Goal: Task Accomplishment & Management: Manage account settings

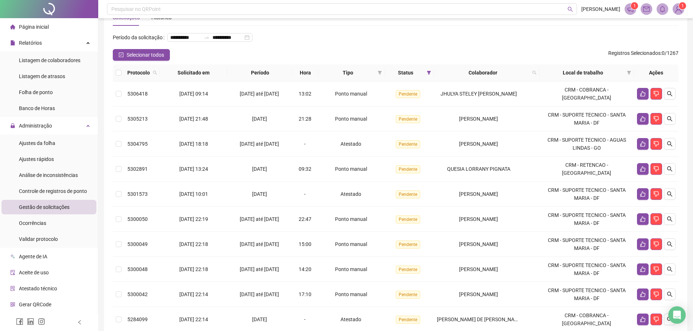
scroll to position [36, 0]
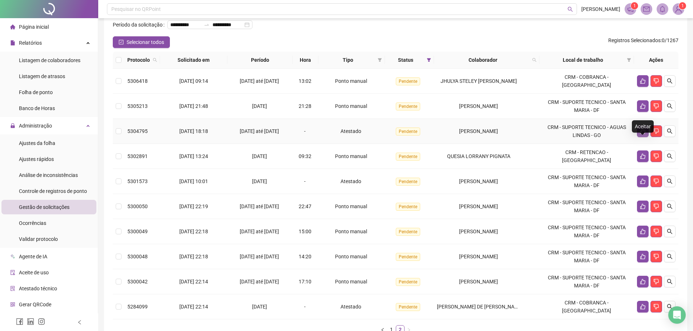
click at [640, 134] on icon "like" at bounding box center [642, 131] width 5 height 5
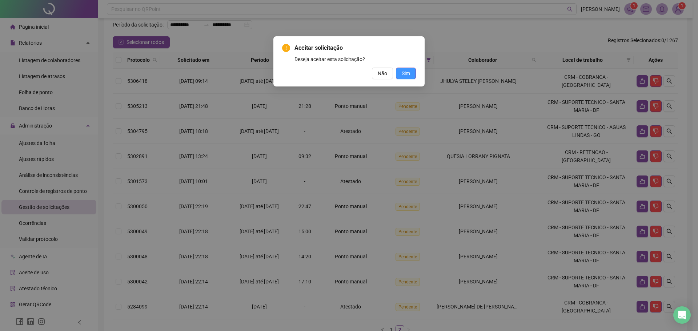
click at [411, 75] on button "Sim" at bounding box center [406, 74] width 20 height 12
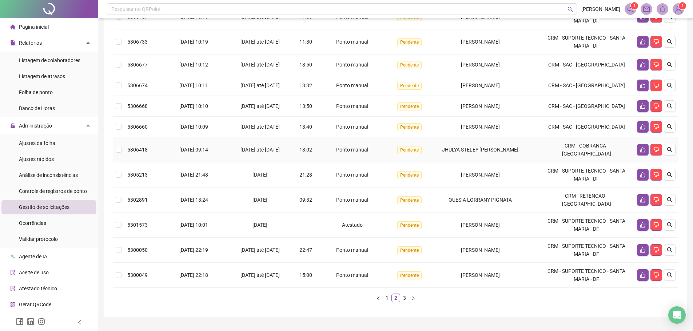
scroll to position [109, 0]
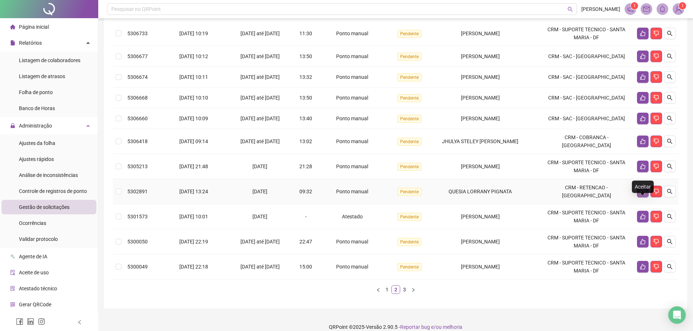
click at [643, 195] on icon "like" at bounding box center [643, 192] width 6 height 6
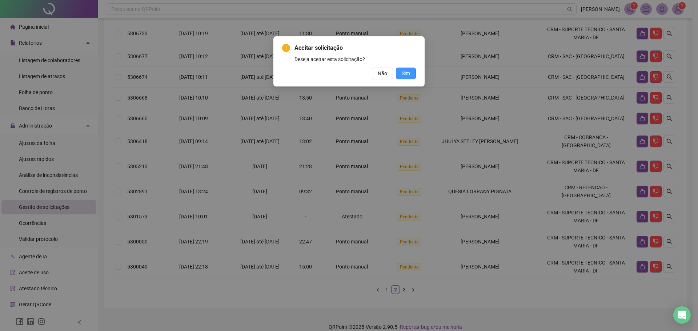
click at [410, 78] on button "Sim" at bounding box center [406, 74] width 20 height 12
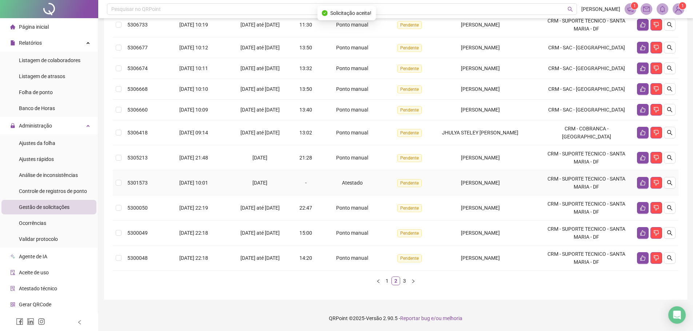
scroll to position [129, 0]
click at [637, 208] on button "button" at bounding box center [643, 208] width 12 height 12
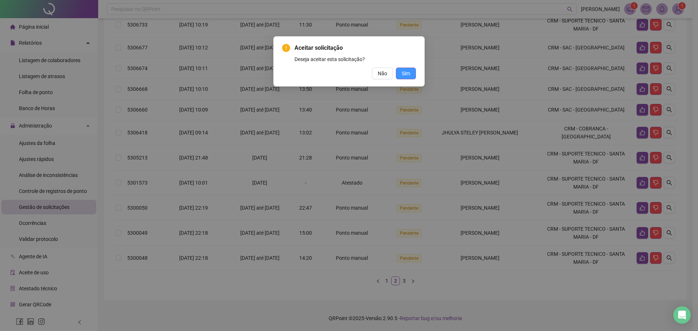
click at [412, 70] on button "Sim" at bounding box center [406, 74] width 20 height 12
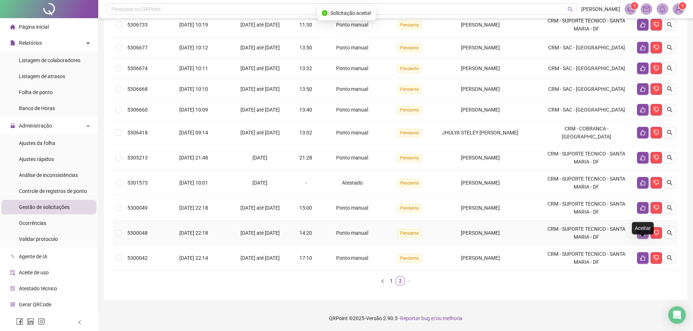
click at [642, 232] on icon "like" at bounding box center [642, 233] width 5 height 5
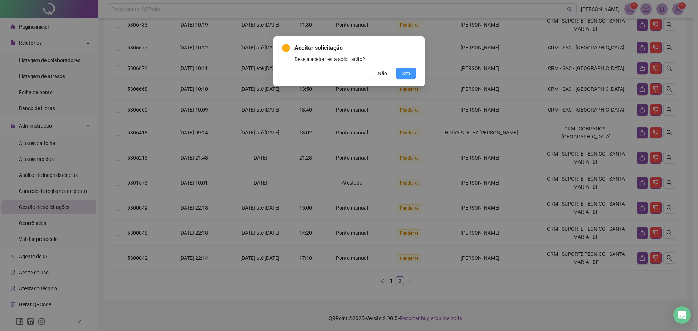
click at [408, 75] on span "Sim" at bounding box center [406, 73] width 8 height 8
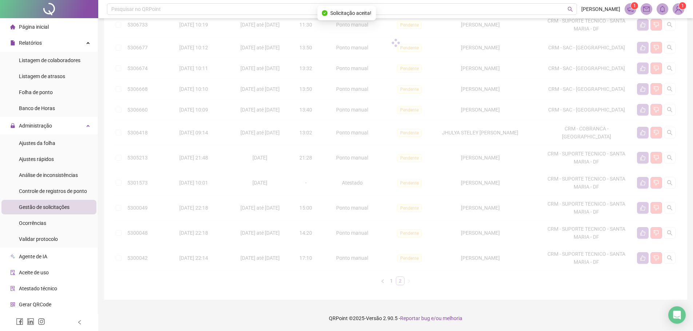
scroll to position [104, 0]
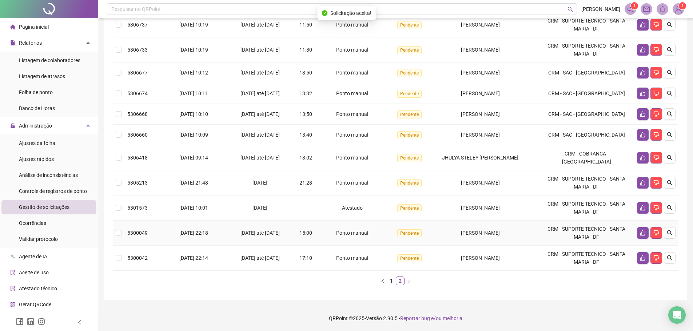
click at [639, 227] on td at bounding box center [656, 233] width 44 height 25
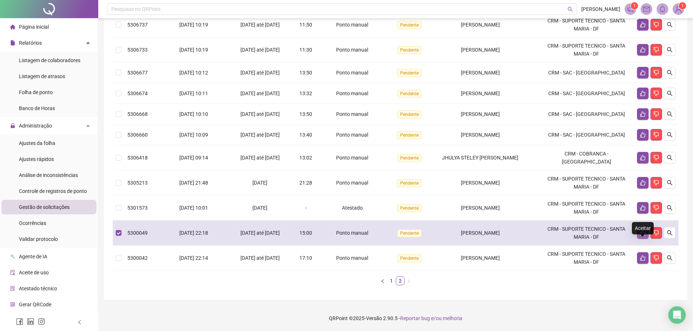
click at [640, 234] on icon "like" at bounding box center [643, 233] width 6 height 6
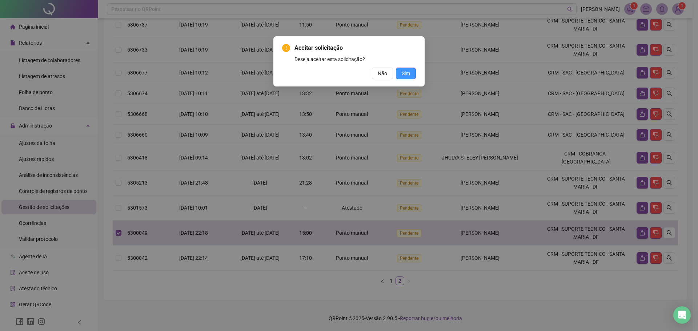
click at [407, 73] on span "Sim" at bounding box center [406, 73] width 8 height 8
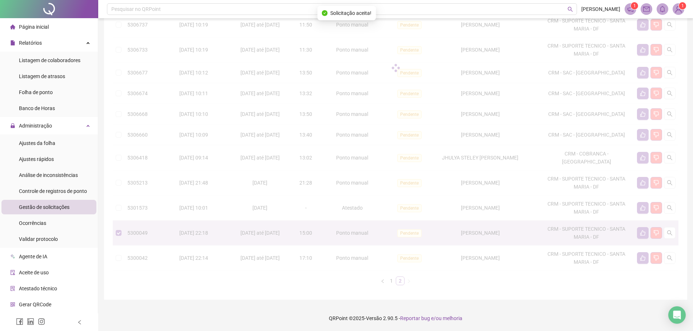
scroll to position [79, 0]
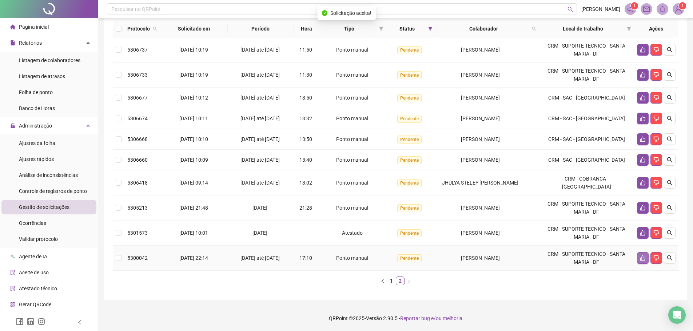
click at [638, 255] on button "button" at bounding box center [643, 258] width 12 height 12
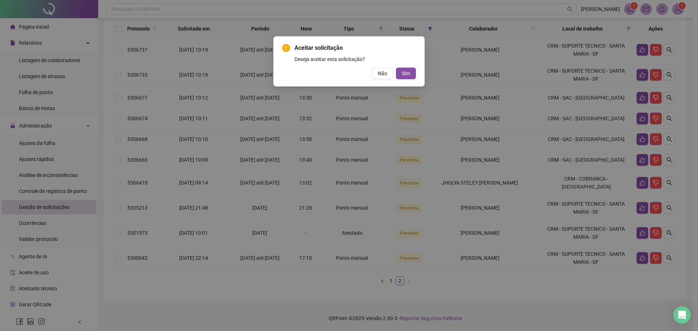
click at [396, 69] on div "Não Sim" at bounding box center [349, 74] width 134 height 12
click at [402, 74] on span "Sim" at bounding box center [406, 73] width 8 height 8
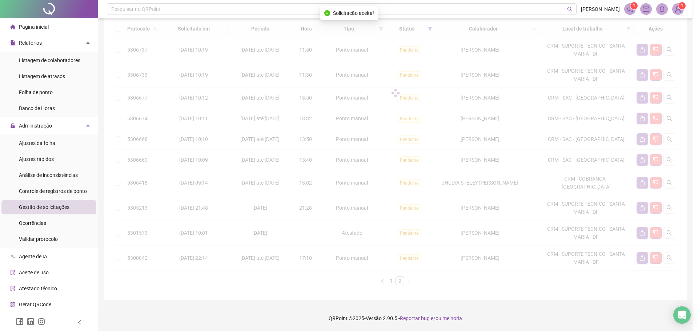
click at [404, 74] on div "Aceitar solicitação Deseja aceitar esta solicitação? Não Sim" at bounding box center [349, 165] width 698 height 331
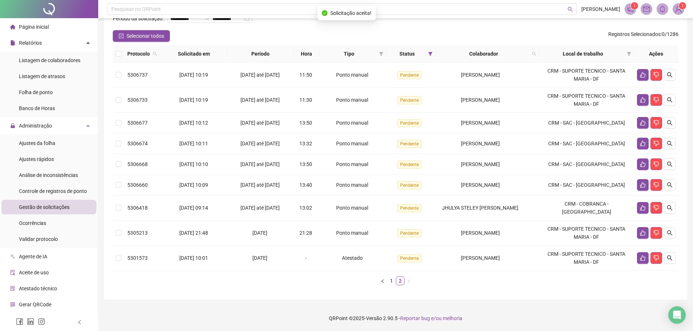
scroll to position [54, 0]
click at [392, 285] on link "1" at bounding box center [391, 281] width 8 height 8
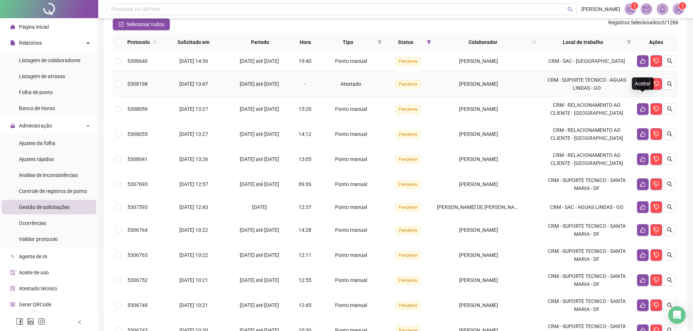
click at [640, 87] on icon "like" at bounding box center [643, 84] width 6 height 6
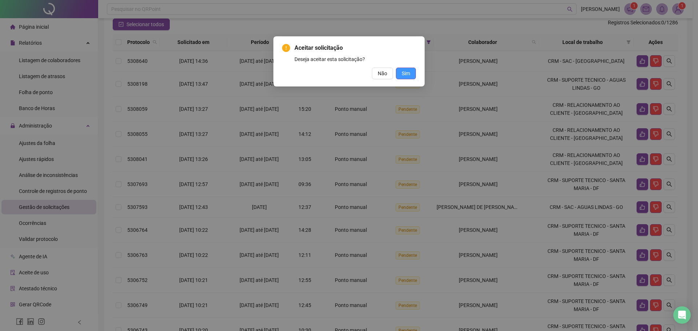
click at [411, 75] on button "Sim" at bounding box center [406, 74] width 20 height 12
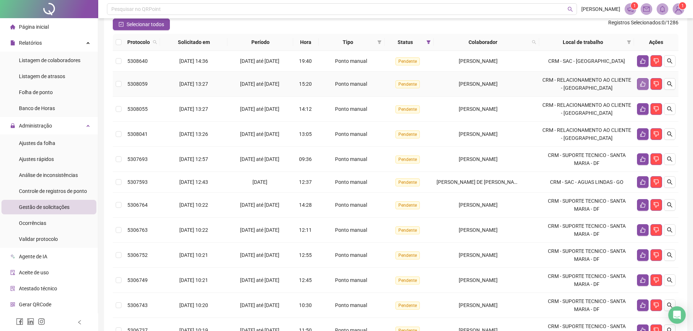
click at [642, 87] on icon "like" at bounding box center [643, 84] width 6 height 6
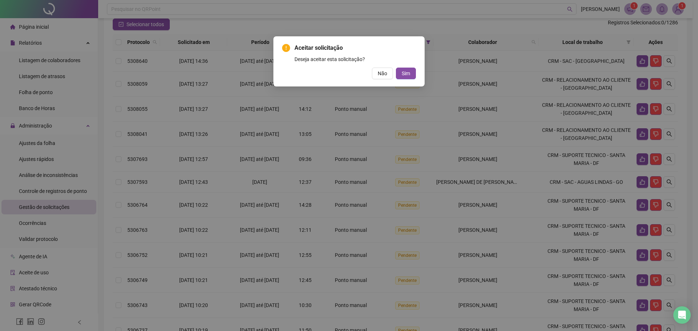
click at [406, 79] on div "Aceitar solicitação Deseja aceitar esta solicitação? Não Sim" at bounding box center [348, 61] width 151 height 50
click at [407, 72] on span "Sim" at bounding box center [406, 73] width 8 height 8
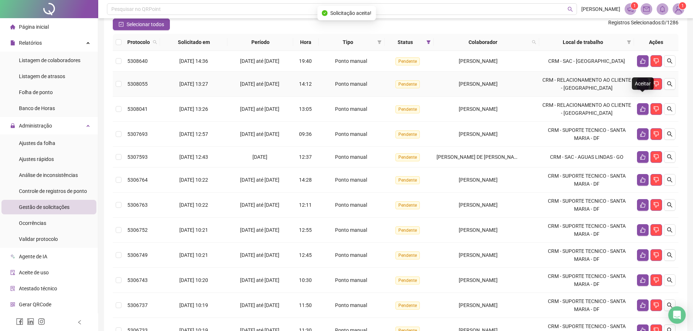
click at [642, 87] on icon "like" at bounding box center [643, 84] width 6 height 6
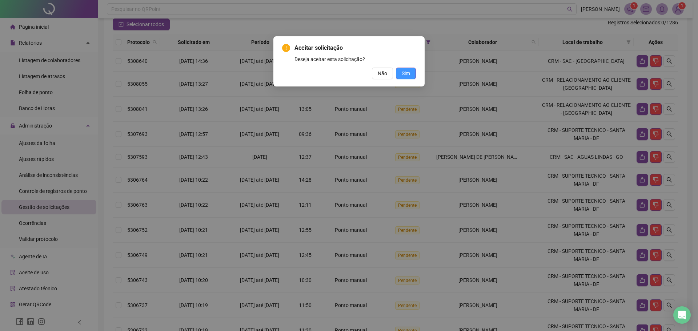
click at [410, 72] on button "Sim" at bounding box center [406, 74] width 20 height 12
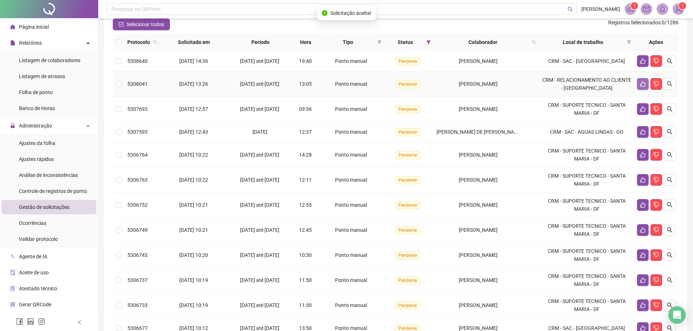
click at [639, 90] on button "button" at bounding box center [643, 84] width 12 height 12
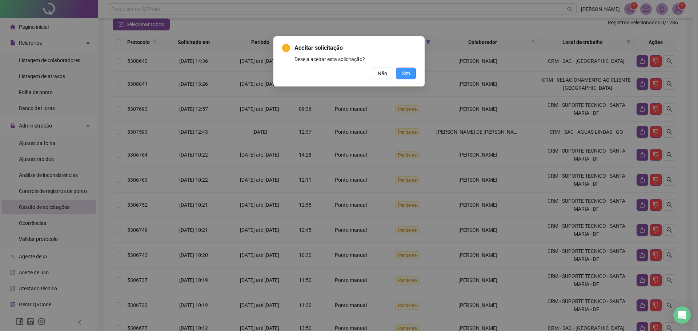
click at [411, 75] on button "Sim" at bounding box center [406, 74] width 20 height 12
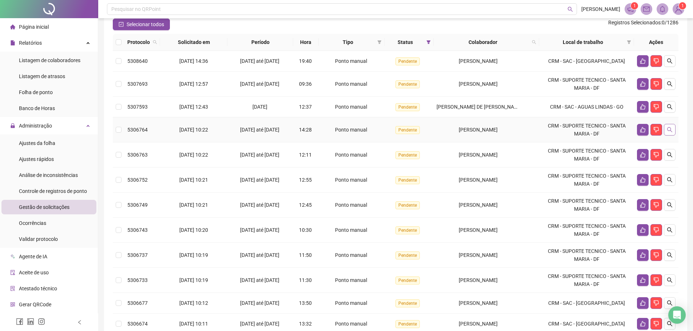
click at [671, 133] on icon "search" at bounding box center [670, 130] width 6 height 6
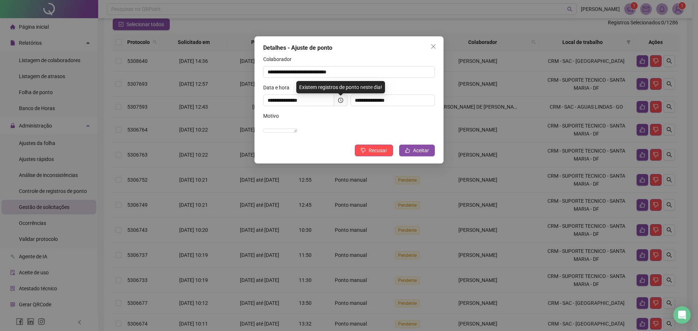
click at [427, 45] on div "Detalhes - Ajuste de ponto" at bounding box center [349, 48] width 172 height 9
click at [433, 47] on icon "close" at bounding box center [434, 47] width 6 height 6
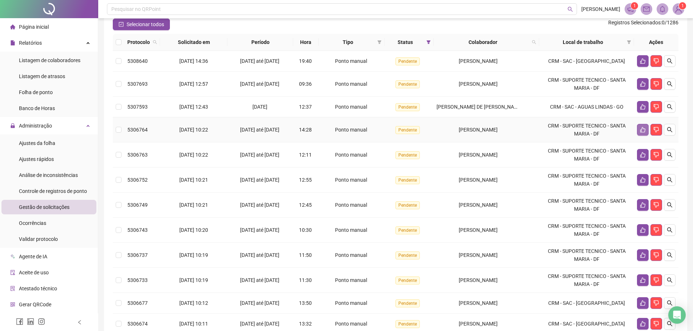
click at [640, 133] on icon "like" at bounding box center [643, 130] width 6 height 6
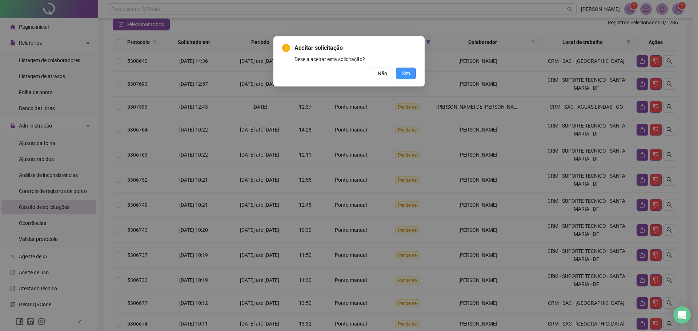
click at [413, 77] on button "Sim" at bounding box center [406, 74] width 20 height 12
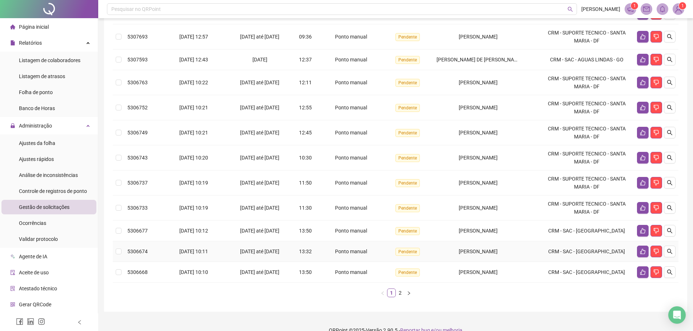
scroll to position [89, 0]
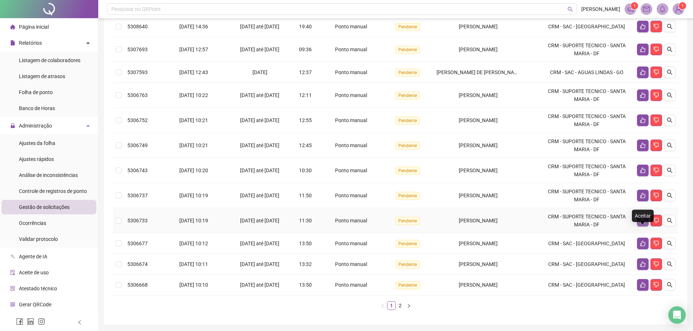
click at [640, 224] on icon "like" at bounding box center [642, 220] width 5 height 5
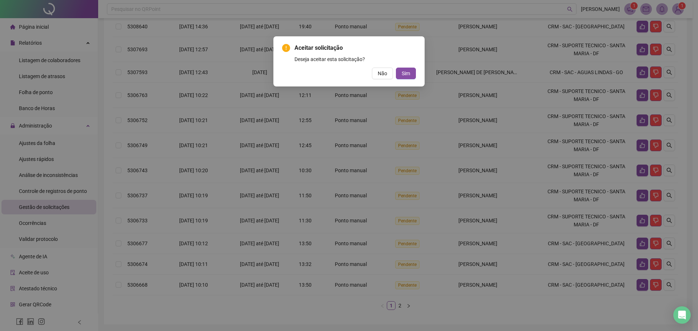
click at [416, 48] on span "Aceitar solicitação" at bounding box center [355, 48] width 121 height 9
click at [383, 73] on span "Não" at bounding box center [382, 73] width 9 height 8
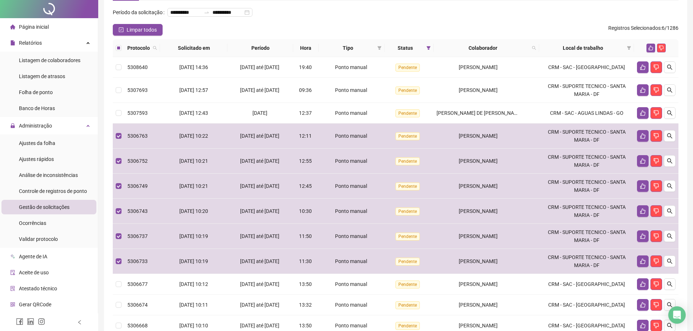
scroll to position [0, 0]
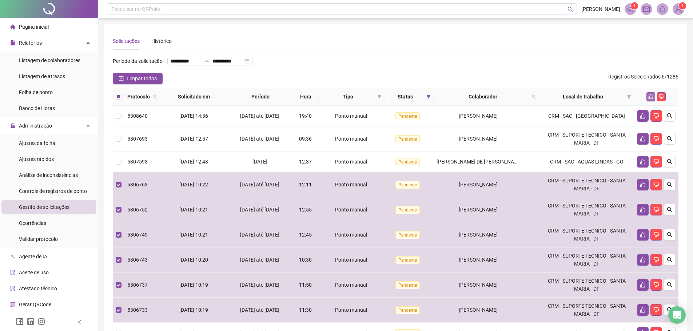
click at [650, 99] on icon "like" at bounding box center [650, 96] width 5 height 5
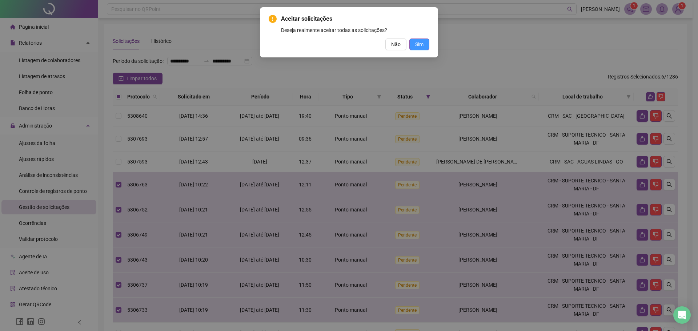
click at [416, 43] on span "Sim" at bounding box center [419, 44] width 8 height 8
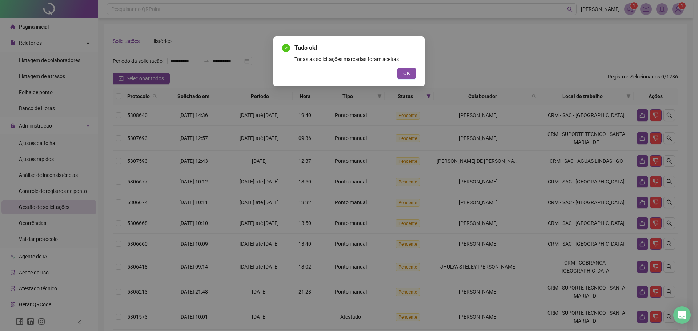
click at [411, 80] on div "Tudo ok! Todas as solicitações marcadas foram aceitas OK" at bounding box center [348, 61] width 151 height 50
click at [409, 77] on button "OK" at bounding box center [406, 74] width 19 height 12
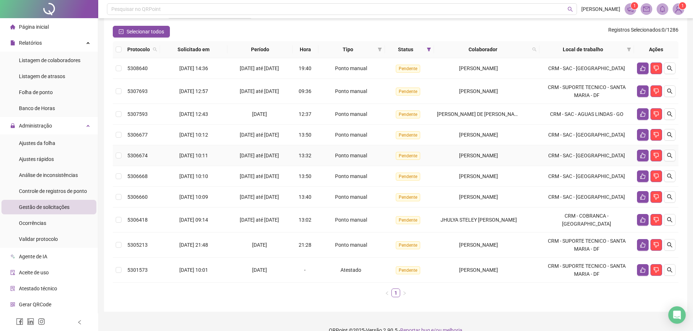
scroll to position [34, 0]
